Goal: Transaction & Acquisition: Purchase product/service

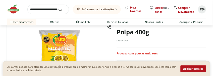
scroll to position [52, 0]
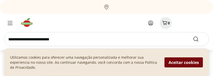
click at [171, 65] on button "Aceitar cookies" at bounding box center [183, 62] width 38 height 10
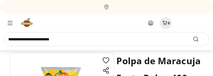
click at [111, 36] on input "search" at bounding box center [106, 39] width 204 height 14
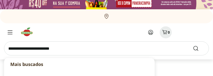
scroll to position [0, 0]
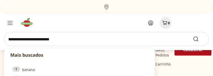
click at [59, 54] on p "Mais buscados" at bounding box center [79, 55] width 138 height 7
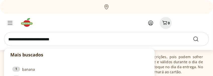
scroll to position [306, 0]
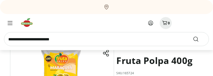
scroll to position [56, 0]
